Goal: Information Seeking & Learning: Learn about a topic

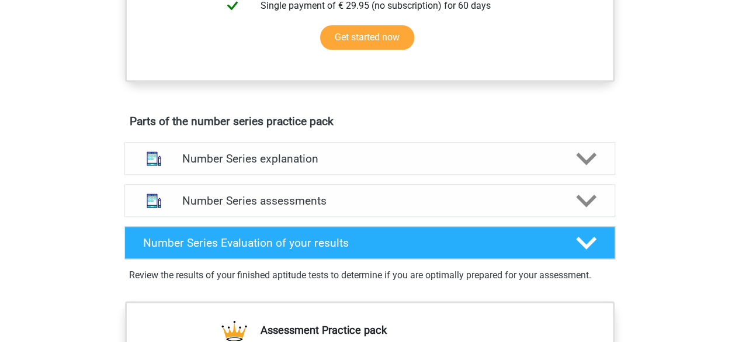
scroll to position [552, 0]
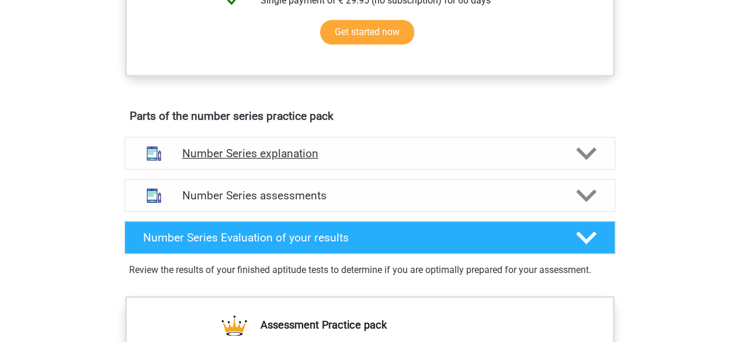
click at [590, 154] on icon at bounding box center [586, 153] width 20 height 20
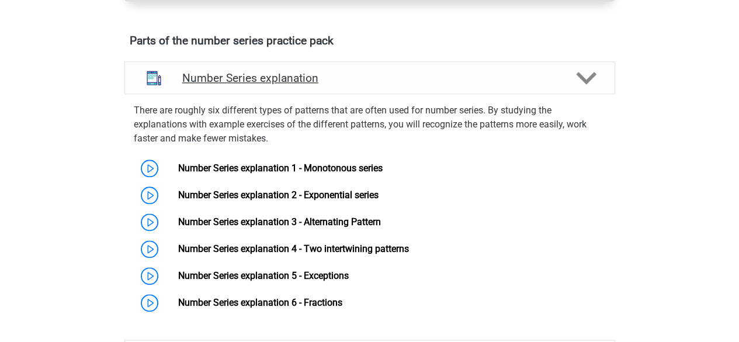
scroll to position [628, 0]
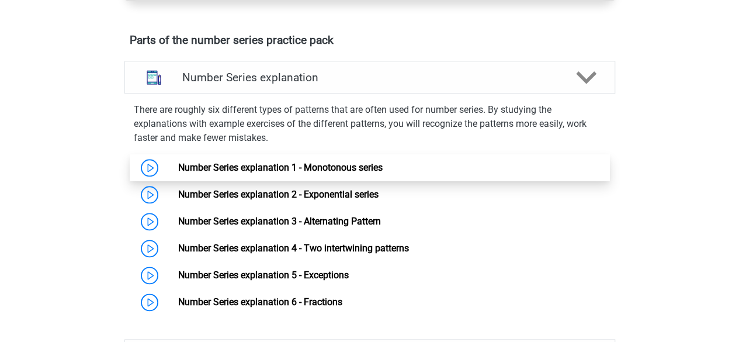
click at [332, 164] on link "Number Series explanation 1 - Monotonous series" at bounding box center [280, 167] width 204 height 11
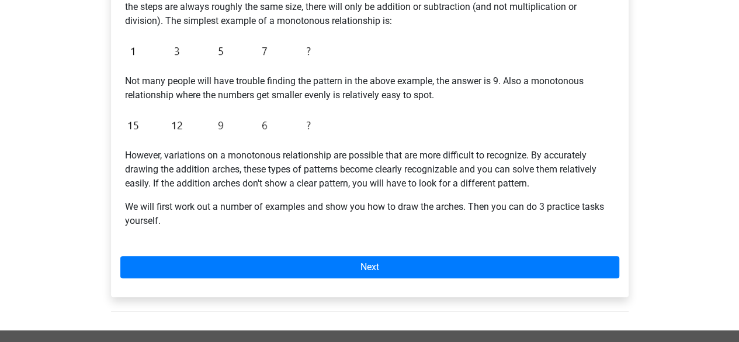
scroll to position [229, 0]
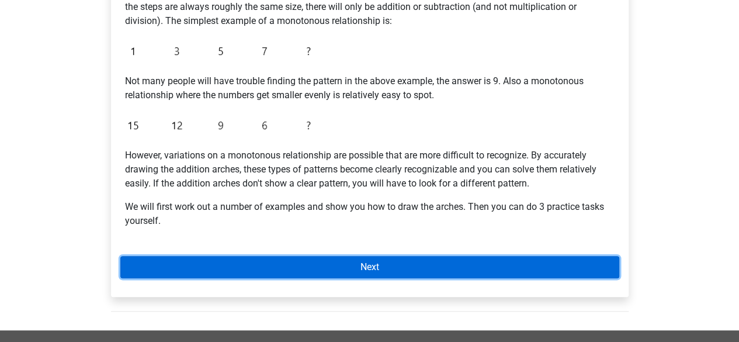
click at [585, 269] on link "Next" at bounding box center [369, 267] width 499 height 22
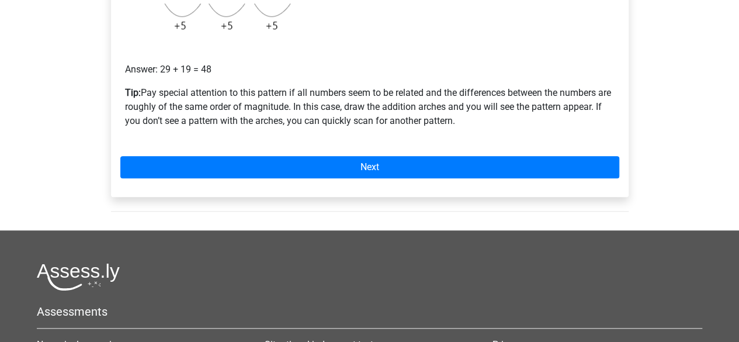
scroll to position [391, 0]
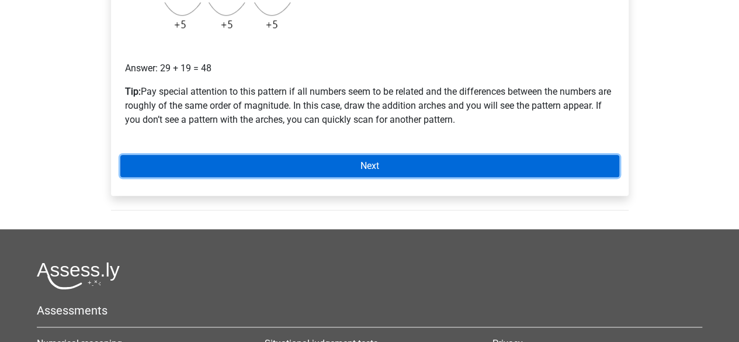
click at [508, 162] on link "Next" at bounding box center [369, 166] width 499 height 22
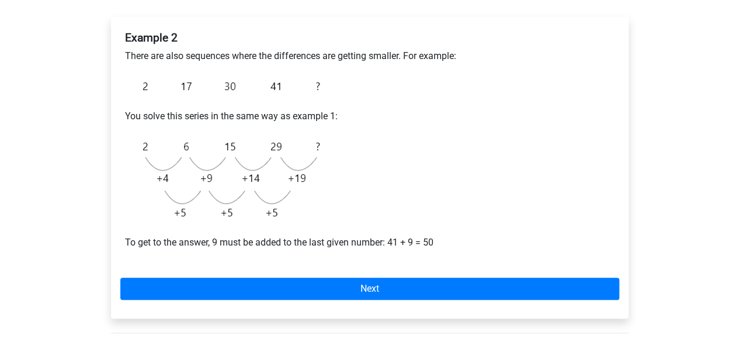
scroll to position [185, 0]
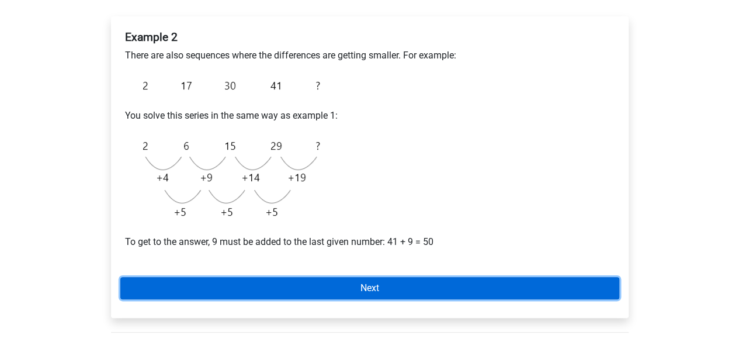
click at [531, 294] on link "Next" at bounding box center [369, 288] width 499 height 22
